Goal: Task Accomplishment & Management: Manage account settings

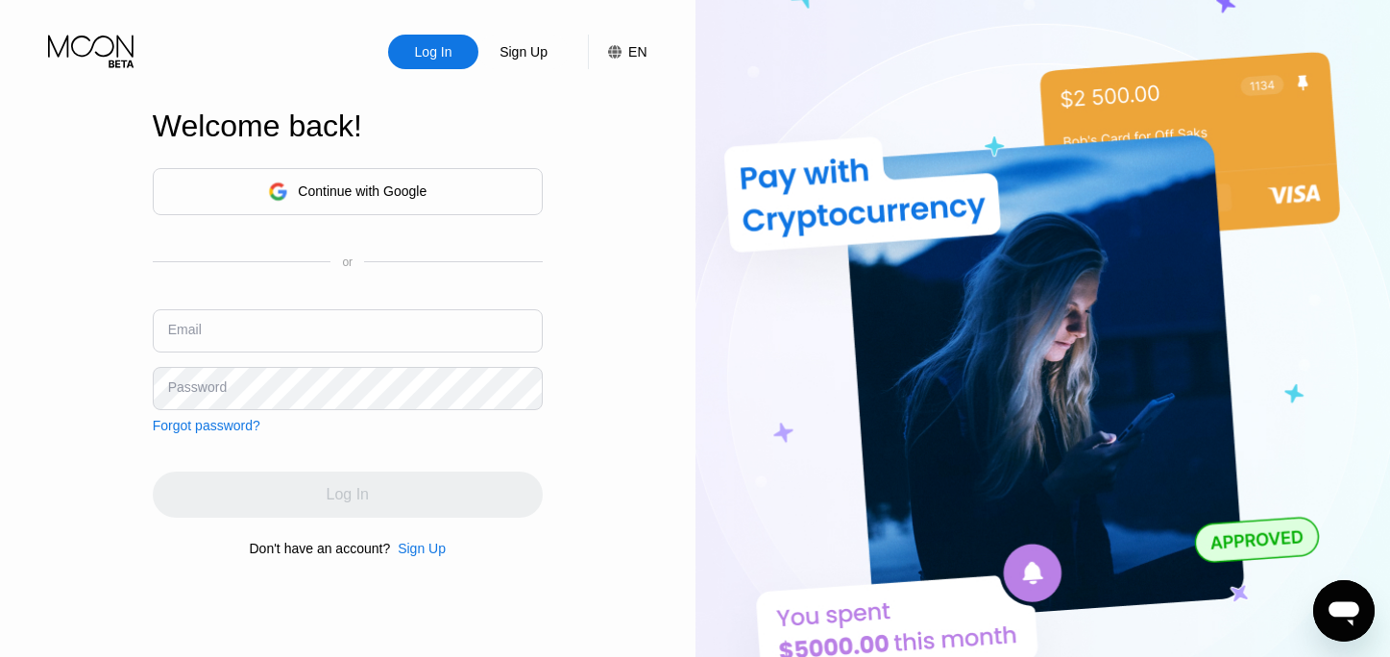
type input "[EMAIL_ADDRESS][DOMAIN_NAME]"
click at [551, 442] on div "Log In Sign Up EN Language Select an item Save Welcome back! Continue with Goog…" at bounding box center [347, 361] width 695 height 722
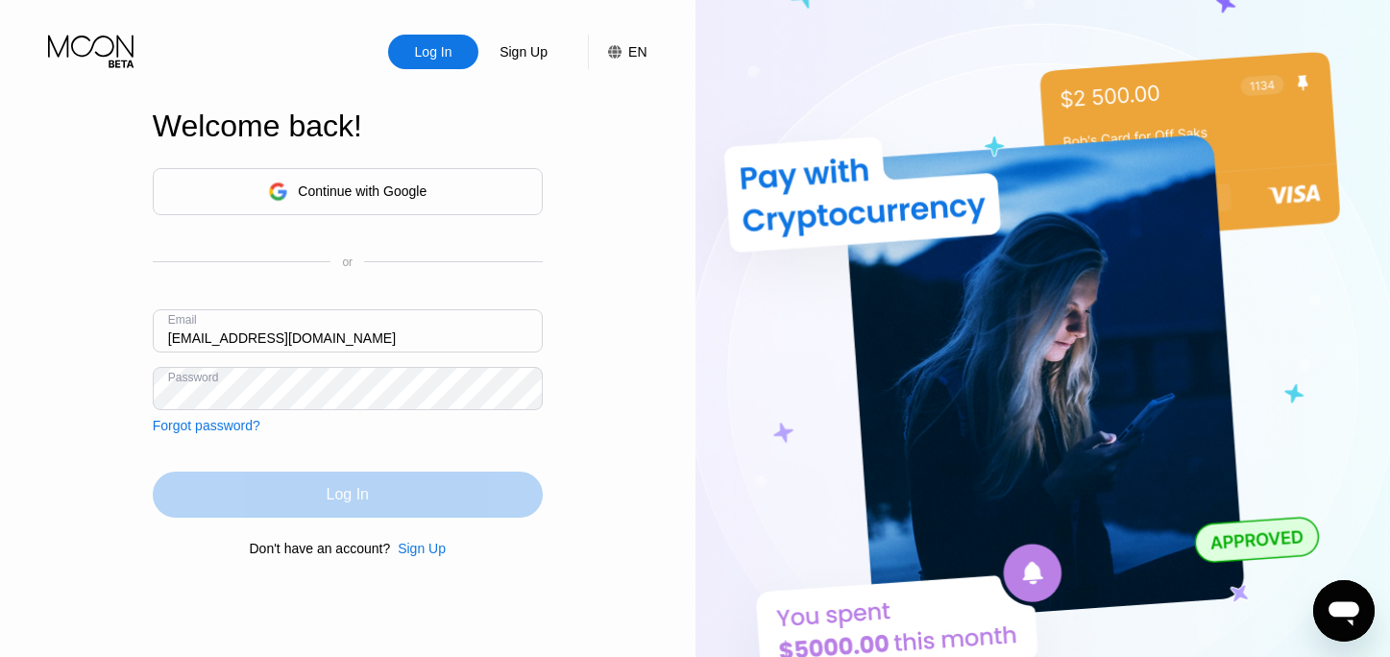
click at [398, 484] on div "Log In" at bounding box center [348, 495] width 390 height 46
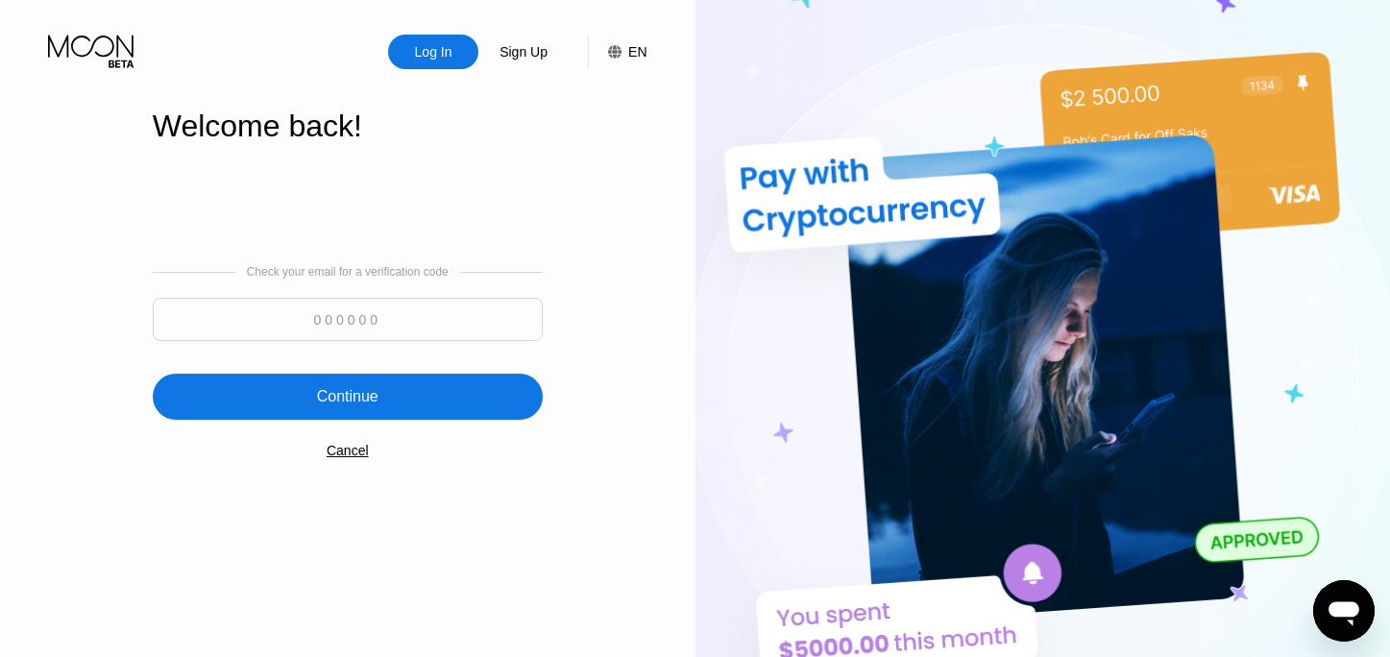
click at [454, 332] on input at bounding box center [348, 319] width 390 height 43
paste input "841576"
type input "841576"
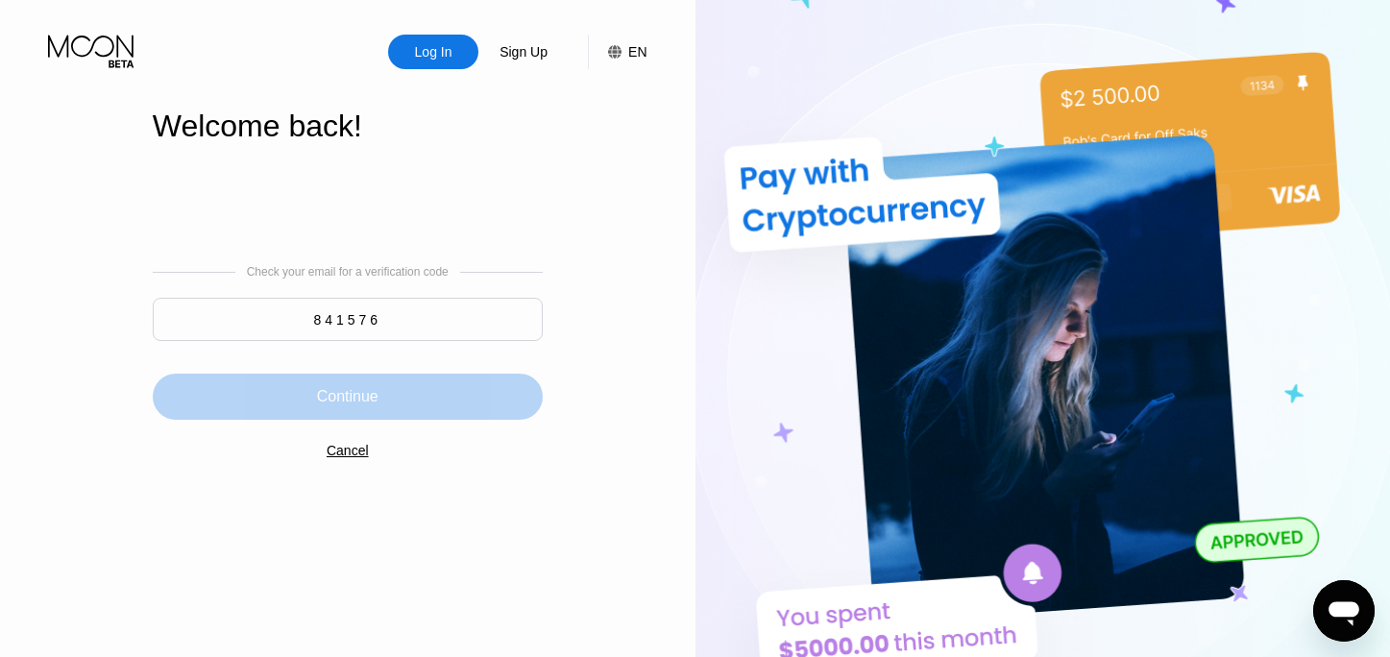
click at [388, 393] on div "Continue" at bounding box center [348, 397] width 390 height 46
